Goal: Information Seeking & Learning: Learn about a topic

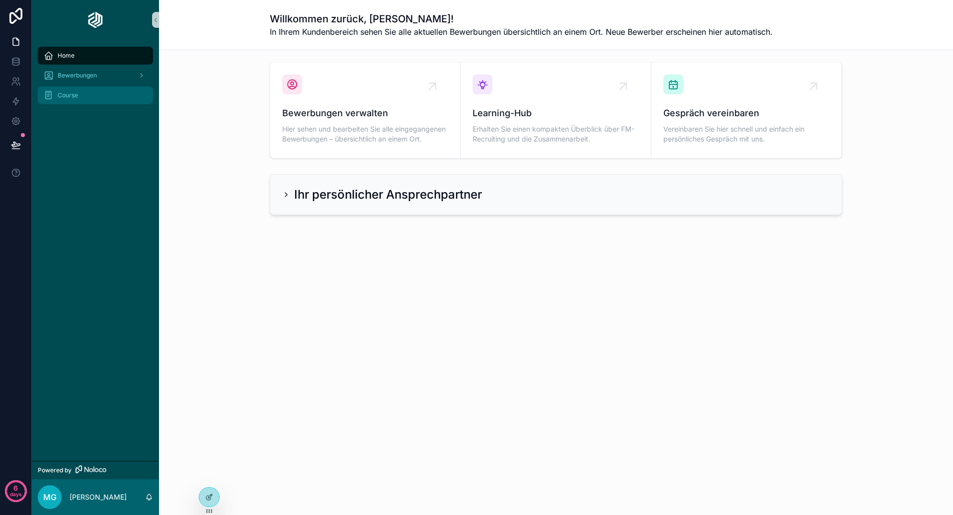
click at [105, 95] on div "Course" at bounding box center [95, 95] width 103 height 16
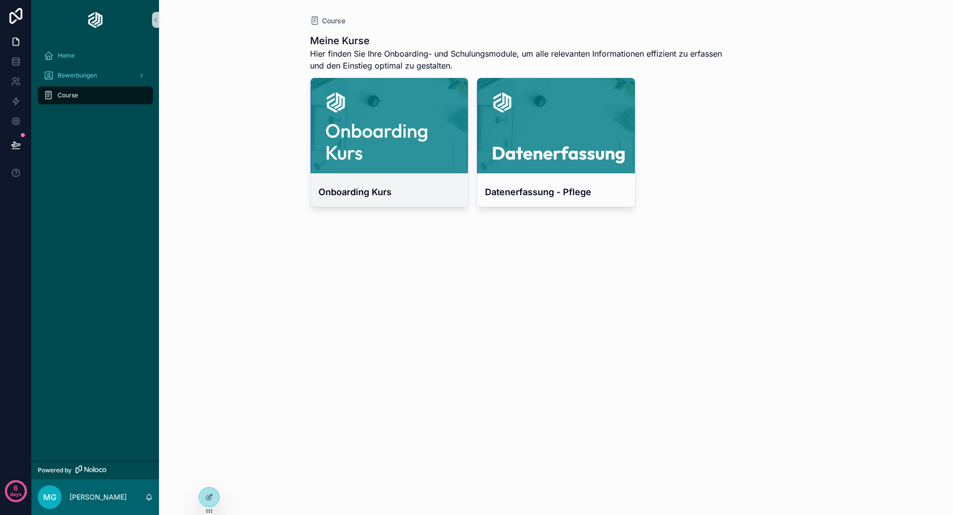
click at [401, 177] on div "Onboarding Kurs" at bounding box center [390, 191] width 158 height 29
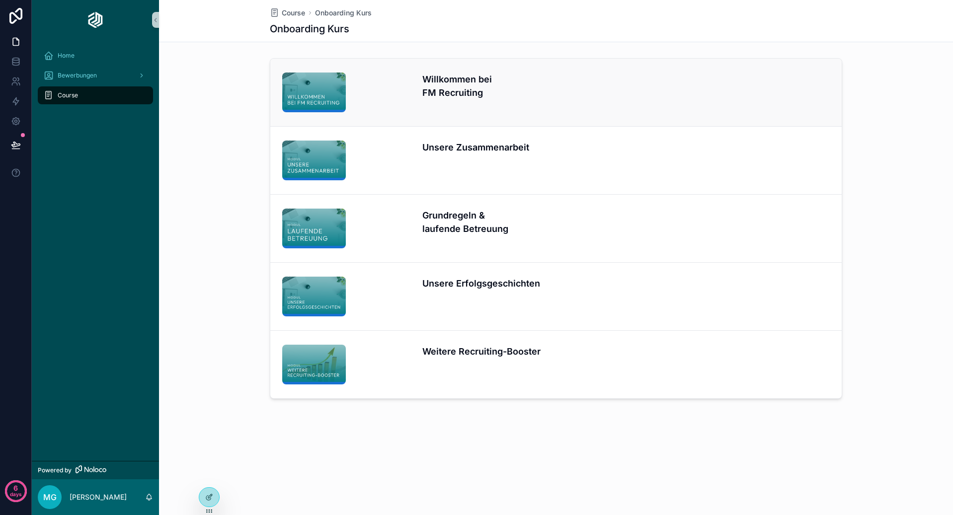
click at [459, 87] on h4 "Willkommen bei FM Recruiting" at bounding box center [486, 86] width 128 height 27
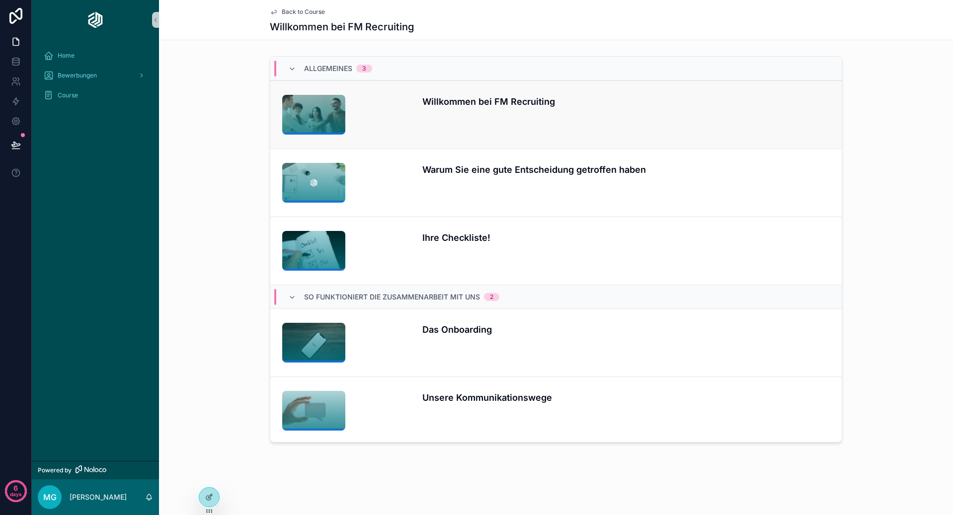
click at [582, 115] on div "Willkommen bei FM Recruiting" at bounding box center [626, 115] width 408 height 40
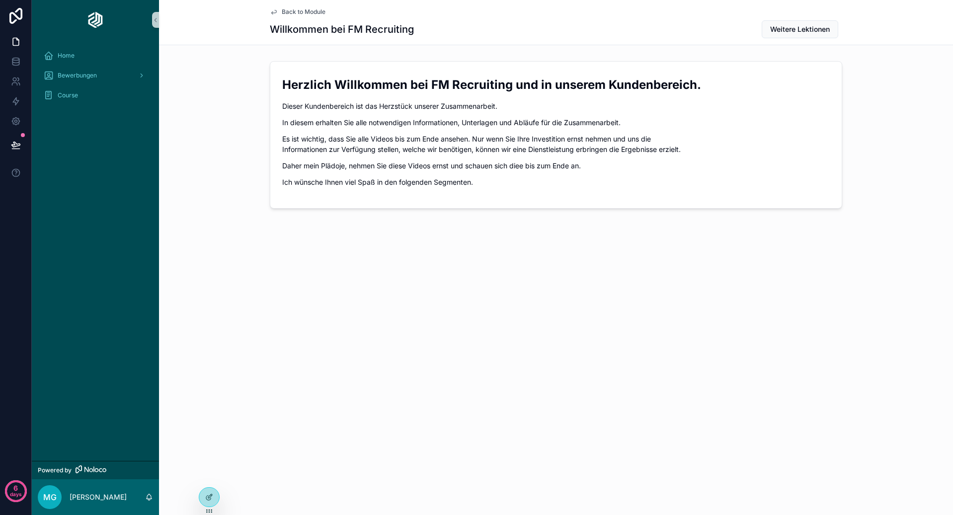
click at [312, 8] on span "Back to Module" at bounding box center [304, 12] width 44 height 8
click at [90, 59] on div "Home" at bounding box center [95, 56] width 103 height 16
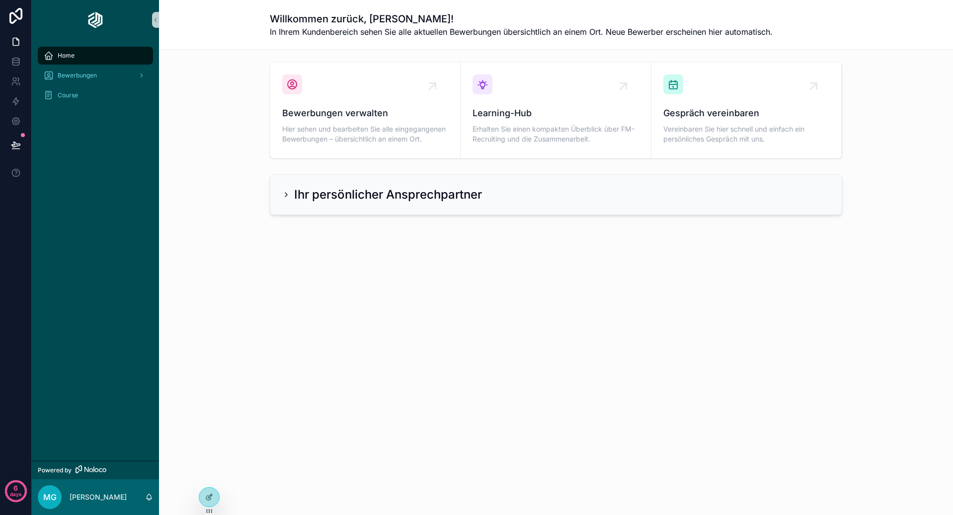
click at [309, 186] on div "Ihr persönlicher Ansprechpartner" at bounding box center [555, 195] width 571 height 40
click at [312, 187] on h2 "Ihr persönlicher Ansprechpartner" at bounding box center [388, 195] width 188 height 16
click at [459, 192] on h2 "Ihr persönlicher Ansprechpartner" at bounding box center [388, 195] width 188 height 16
click at [398, 189] on h2 "Ihr persönlicher Ansprechpartner" at bounding box center [388, 195] width 188 height 16
click at [86, 101] on div "Course" at bounding box center [95, 95] width 103 height 16
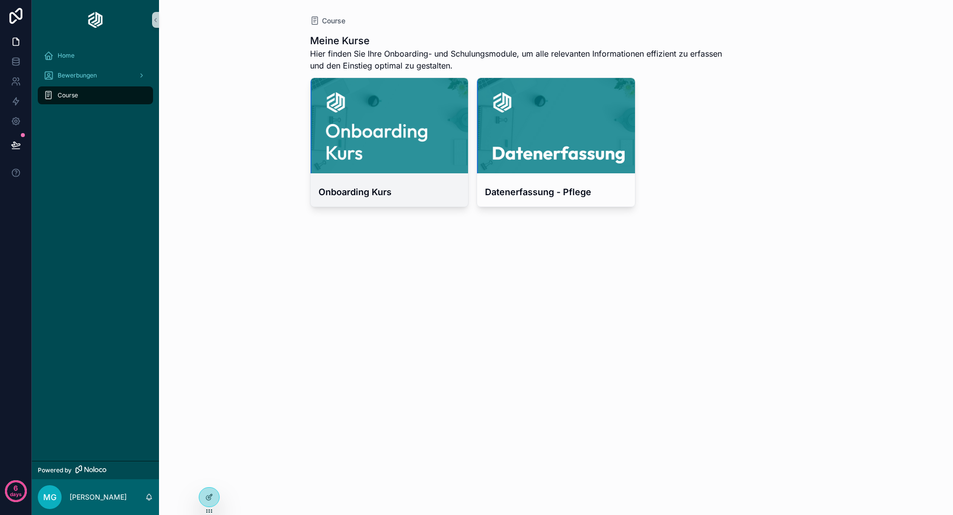
click at [426, 151] on div "scrollable content" at bounding box center [390, 125] width 158 height 95
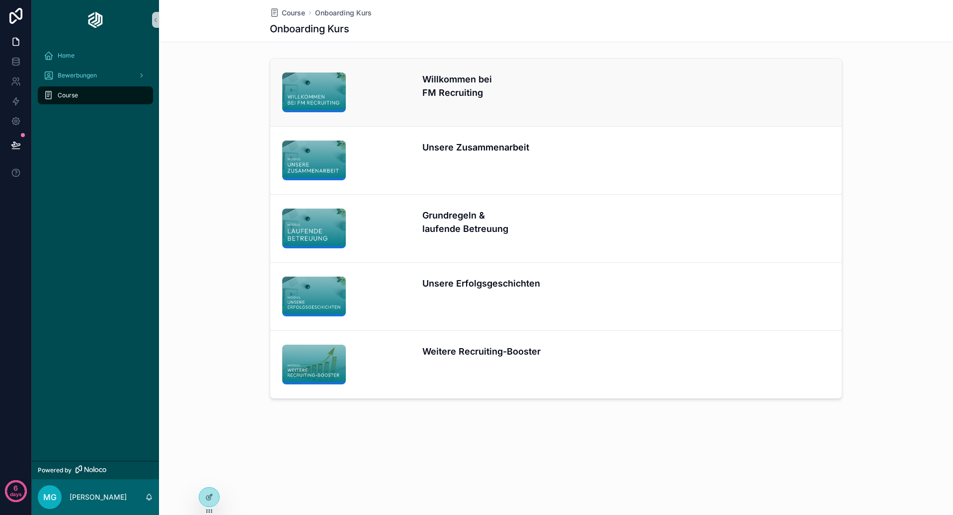
click at [575, 95] on div "Willkommen bei FM Recruiting" at bounding box center [556, 93] width 548 height 40
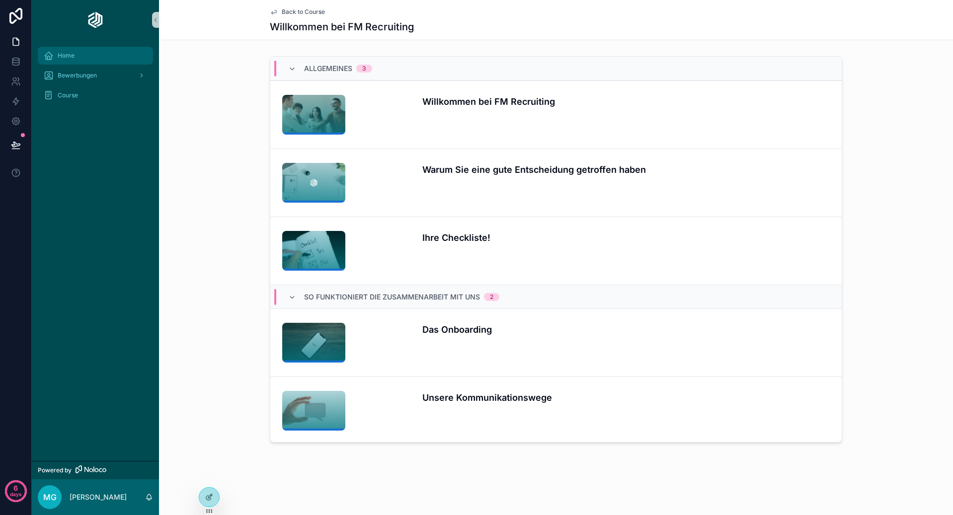
click at [68, 57] on span "Home" at bounding box center [66, 56] width 17 height 8
